Goal: Information Seeking & Learning: Check status

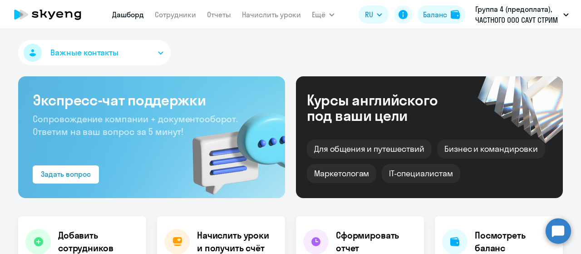
select select "30"
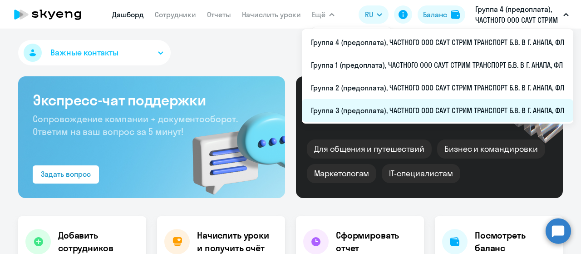
click at [401, 109] on li "Группа 3 (предоплата), ЧАСТНОГО ООО САУТ СТРИМ ТРАНСПОРТ Б.В. В Г. АНАПА, ФЛ" at bounding box center [438, 110] width 272 height 23
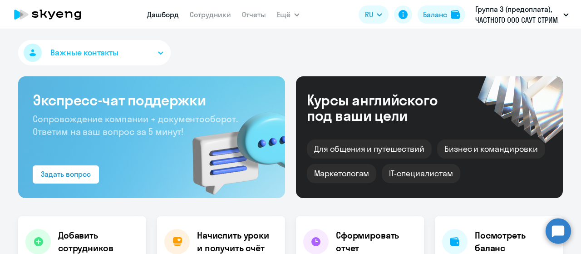
select select "30"
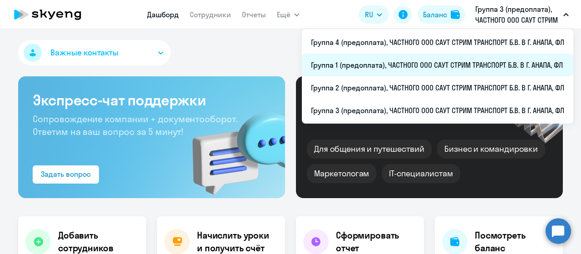
click at [452, 65] on li "Группа 1 (предоплата), ЧАСТНОГО ООО САУТ СТРИМ ТРАНСПОРТ Б.В. В Г. АНАПА, ФЛ" at bounding box center [438, 65] width 272 height 23
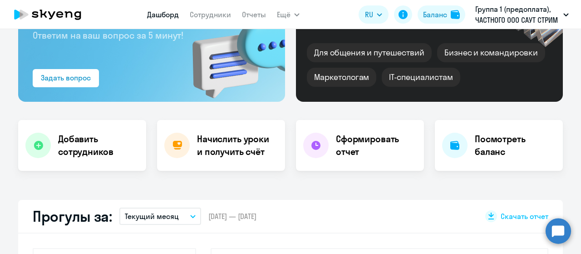
select select "30"
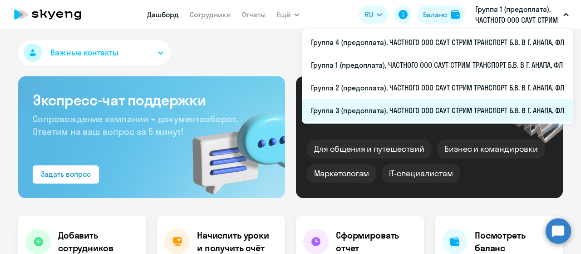
click at [433, 108] on li "Группа 3 (предоплата), ЧАСТНОГО ООО САУТ СТРИМ ТРАНСПОРТ Б.В. В Г. АНАПА, ФЛ" at bounding box center [438, 110] width 272 height 23
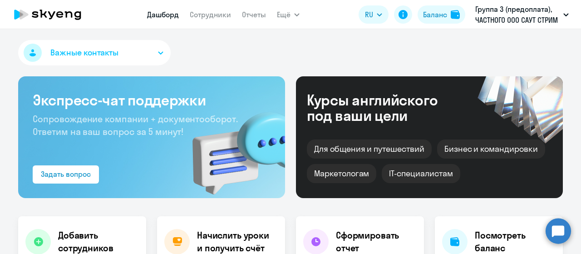
select select "30"
click at [252, 14] on link "Отчеты" at bounding box center [254, 14] width 24 height 9
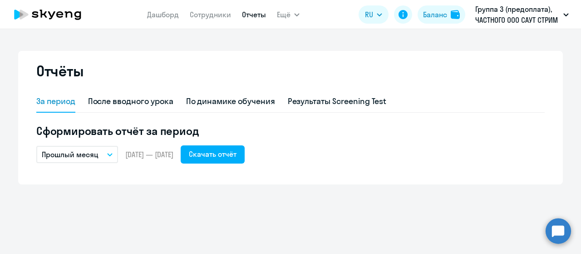
click at [108, 155] on icon "button" at bounding box center [109, 154] width 5 height 3
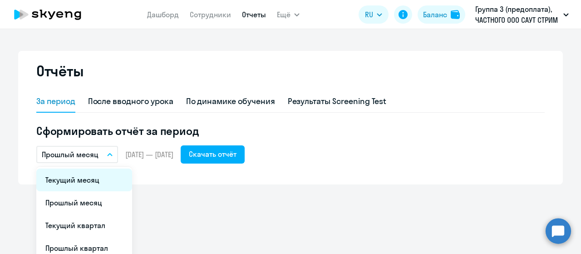
click at [101, 176] on li "Текущий месяц" at bounding box center [84, 180] width 96 height 23
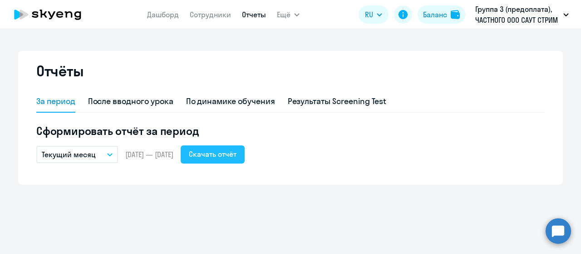
click at [233, 155] on div "Скачать отчёт" at bounding box center [213, 154] width 48 height 11
click at [216, 13] on link "Сотрудники" at bounding box center [210, 14] width 41 height 9
select select "30"
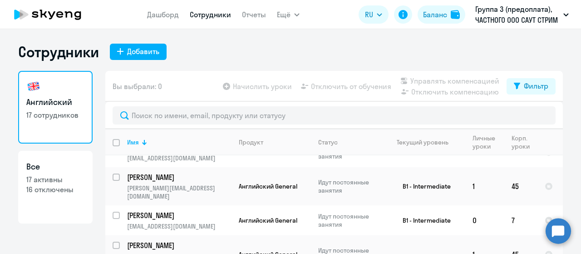
scroll to position [394, 0]
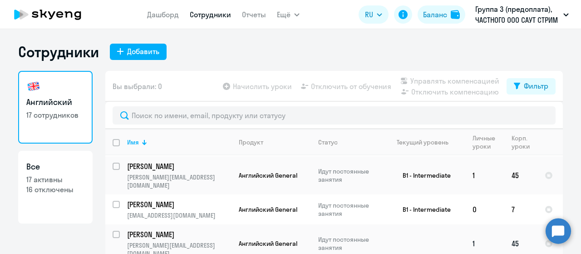
click at [204, 229] on p "[PERSON_NAME]" at bounding box center [178, 234] width 103 height 10
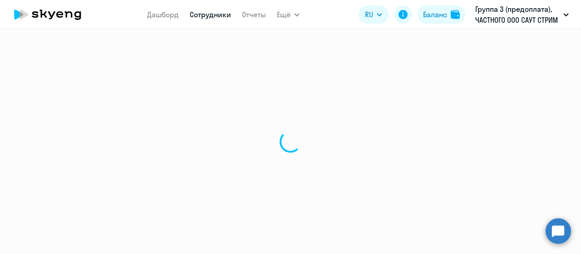
select select "english"
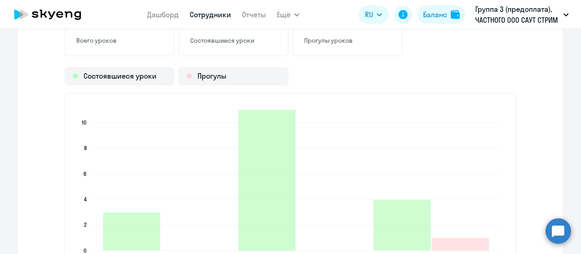
scroll to position [1226, 0]
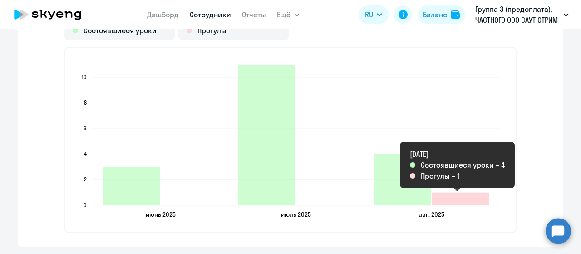
click at [443, 195] on icon "2025-08-06T21:00:00.000Z Прогулы 1" at bounding box center [460, 199] width 57 height 13
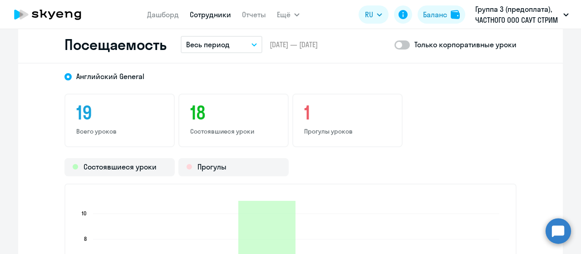
scroll to position [1045, 0]
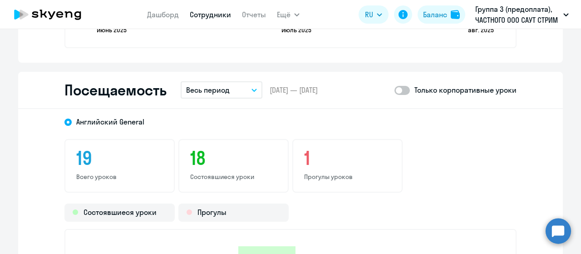
click at [252, 89] on icon "button" at bounding box center [254, 90] width 5 height 3
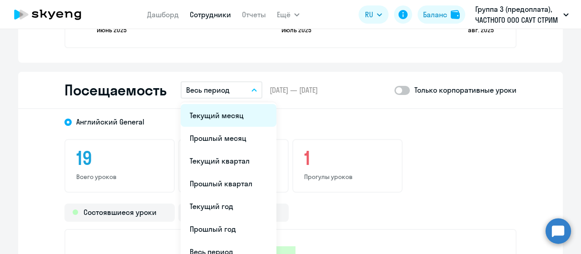
click at [245, 115] on li "Текущий месяц" at bounding box center [229, 115] width 96 height 23
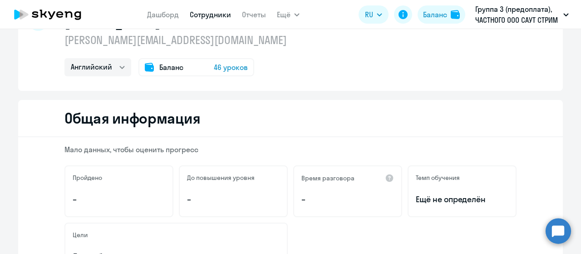
scroll to position [0, 0]
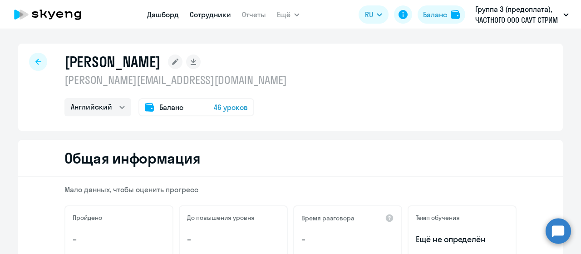
click at [156, 15] on link "Дашборд" at bounding box center [163, 14] width 32 height 9
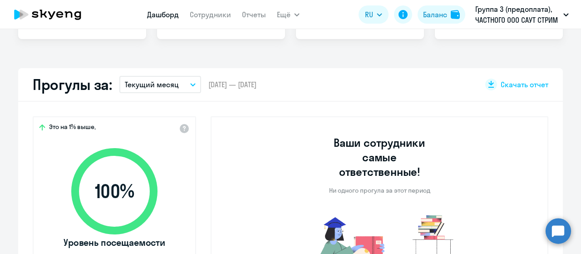
scroll to position [273, 0]
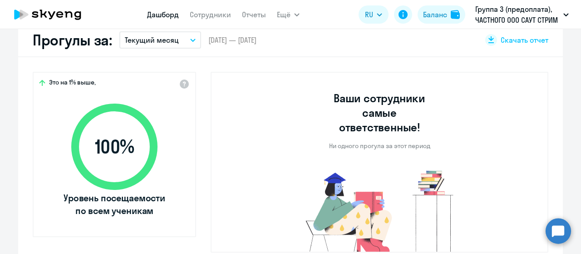
select select "30"
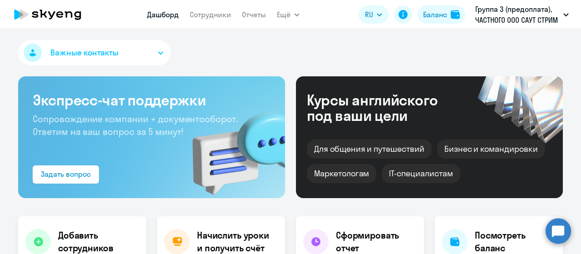
scroll to position [91, 0]
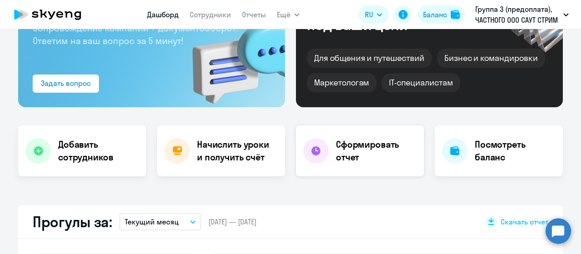
click at [360, 142] on h4 "Сформировать отчет" at bounding box center [376, 150] width 81 height 25
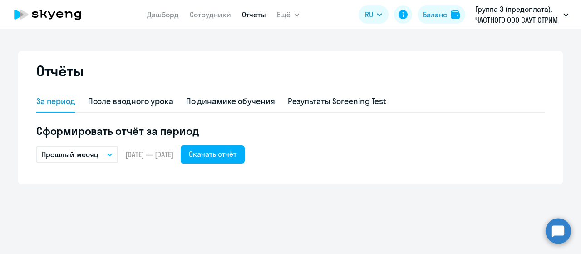
click at [108, 152] on button "Прошлый месяц" at bounding box center [77, 154] width 82 height 17
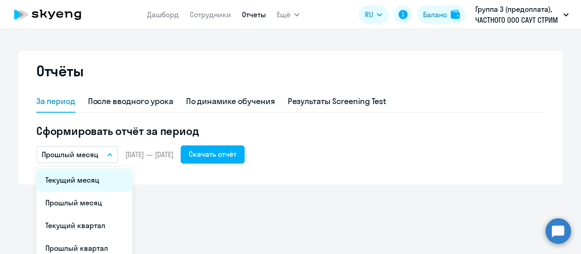
click at [104, 182] on li "Текущий месяц" at bounding box center [84, 180] width 96 height 23
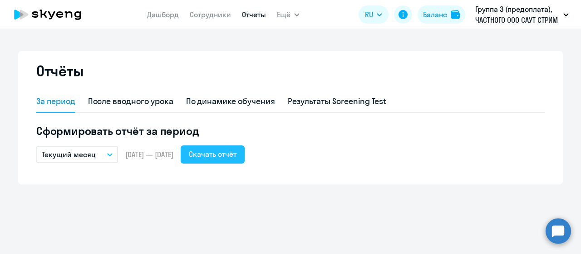
click at [236, 158] on div "Скачать отчёт" at bounding box center [213, 154] width 48 height 11
click at [220, 15] on link "Сотрудники" at bounding box center [210, 14] width 41 height 9
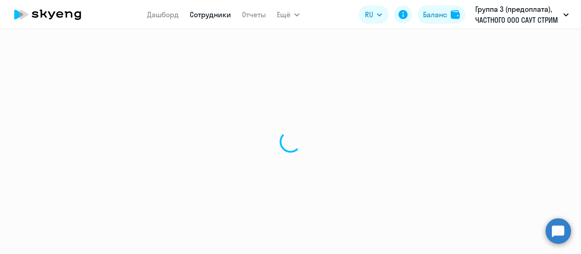
select select "30"
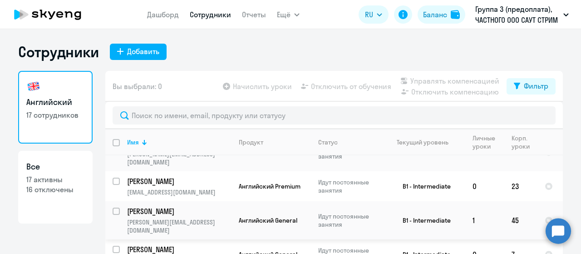
scroll to position [363, 0]
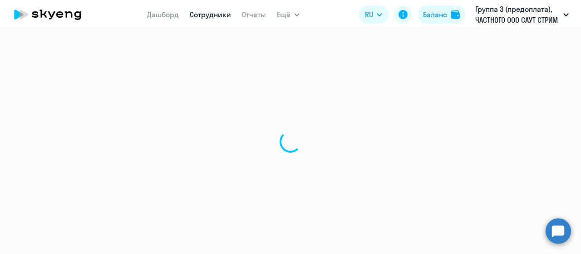
select select "english"
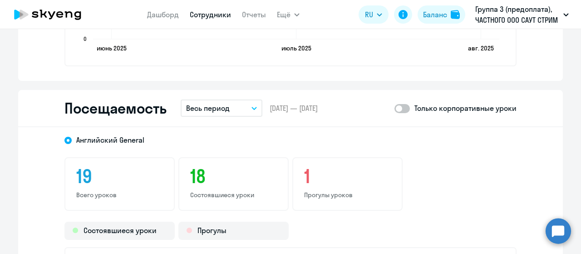
scroll to position [1045, 0]
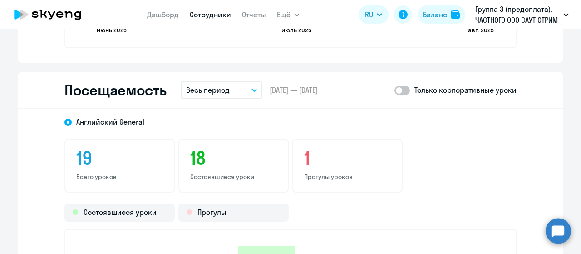
click at [253, 90] on icon "button" at bounding box center [254, 90] width 5 height 3
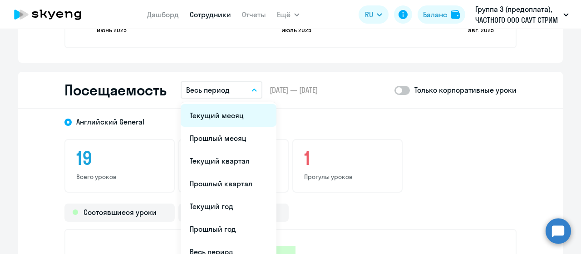
click at [240, 115] on li "Текущий месяц" at bounding box center [229, 115] width 96 height 23
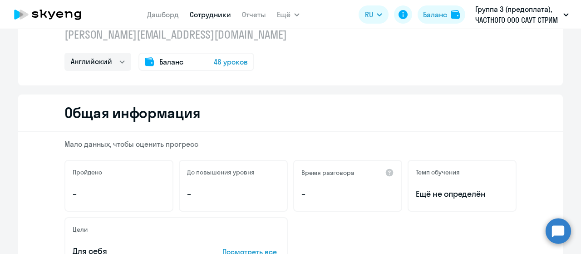
scroll to position [0, 0]
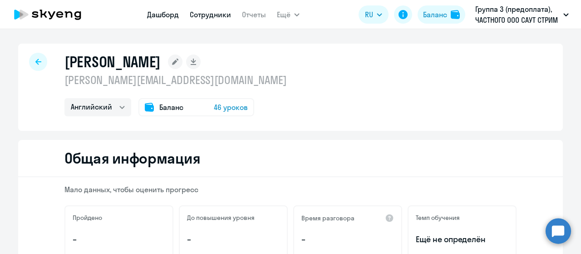
click at [155, 10] on link "Дашборд" at bounding box center [163, 14] width 32 height 9
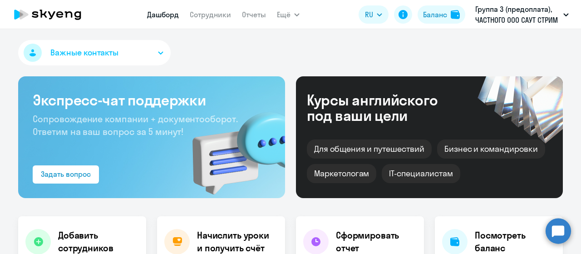
scroll to position [136, 0]
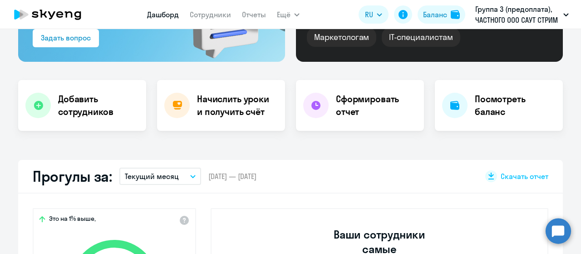
select select "30"
